Goal: Task Accomplishment & Management: Use online tool/utility

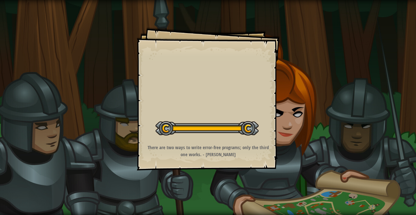
click at [0, 0] on button "Start Level" at bounding box center [0, 0] width 0 height 0
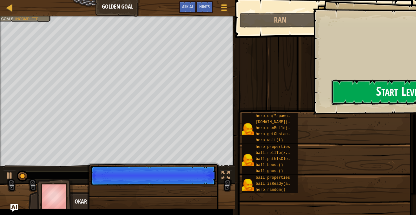
click at [195, 101] on div "Goals Start Level Error loading from server. Try refreshing the page. You'll ne…" at bounding box center [208, 107] width 416 height 215
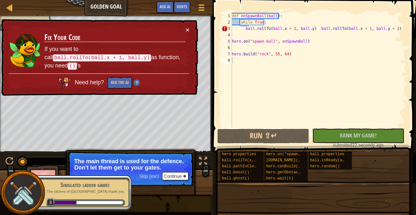
click at [185, 29] on td "Fix Your Code If you want to call ball.rollTo(ball.x + 1, ball.y) as function, …" at bounding box center [115, 49] width 142 height 47
click at [190, 31] on div "× Fix Your Code If you want to call ball.rollTo(ball.x + 1, ball.y) as function…" at bounding box center [98, 57] width 199 height 80
click at [189, 28] on button "×" at bounding box center [188, 30] width 4 height 7
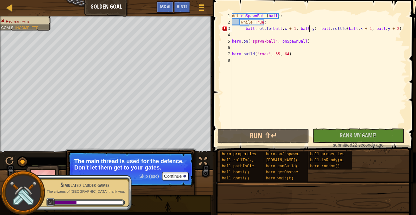
click at [310, 28] on div "def onSpawnBall ( ball ) : while True : ball . rollTo ( ball . x + 1 , ball . y…" at bounding box center [319, 76] width 176 height 127
type textarea "ball.rollTo(ball.x + 1, ball.y) ball.rollTo(ball.x + 1, ball.y + 2)"
